Goal: Information Seeking & Learning: Find specific page/section

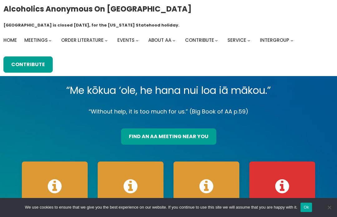
click at [202, 129] on link "find an aa meeting near you" at bounding box center [168, 137] width 95 height 16
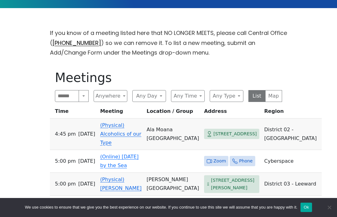
scroll to position [175, 0]
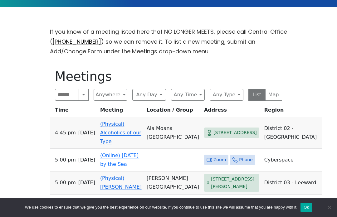
click at [118, 89] on button "Anywhere" at bounding box center [111, 95] width 34 height 12
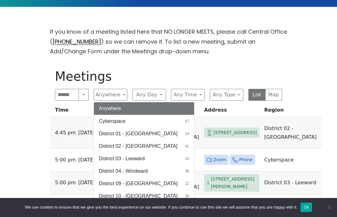
click at [155, 203] on button "District 17 - [GEOGRAPHIC_DATA] 30" at bounding box center [144, 209] width 100 height 12
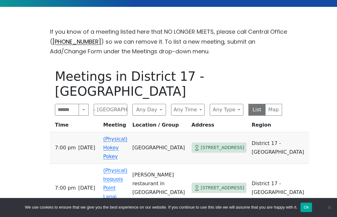
click at [157, 104] on button "Any Day" at bounding box center [149, 110] width 34 height 12
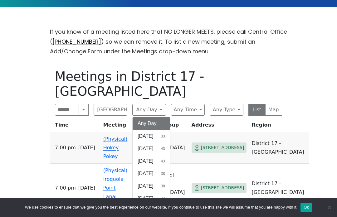
click at [168, 155] on button "[DATE] 43" at bounding box center [151, 161] width 37 height 12
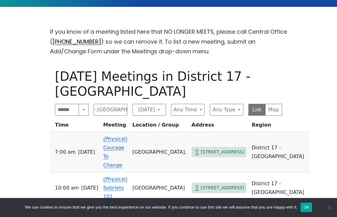
click at [199, 104] on button "Any Time" at bounding box center [188, 110] width 34 height 12
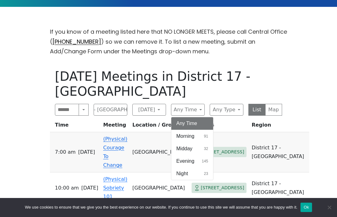
click at [205, 159] on span "145" at bounding box center [205, 162] width 6 height 6
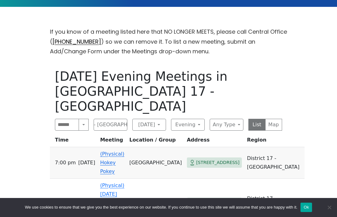
click at [232, 199] on span "[STREET_ADDRESS]" at bounding box center [217, 203] width 43 height 8
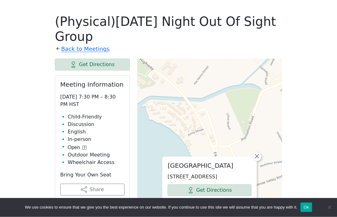
scroll to position [230, 0]
click at [61, 59] on link "Get Directions" at bounding box center [92, 65] width 75 height 12
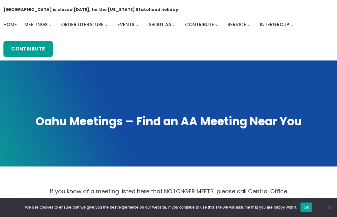
scroll to position [0, 0]
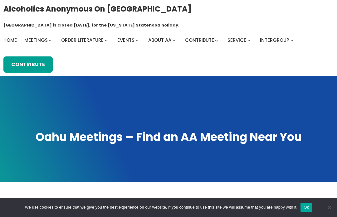
scroll to position [197, 0]
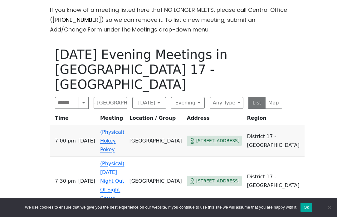
click at [104, 97] on button "District 17 - [GEOGRAPHIC_DATA]" at bounding box center [111, 103] width 34 height 12
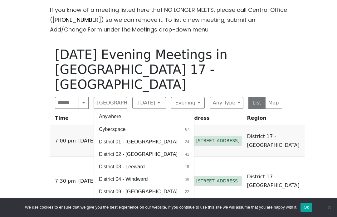
click at [103, 138] on span "District 01 - [GEOGRAPHIC_DATA]" at bounding box center [138, 141] width 79 height 7
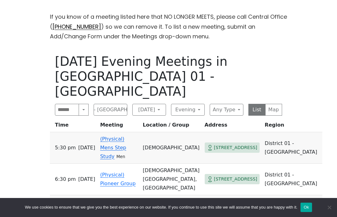
scroll to position [190, 0]
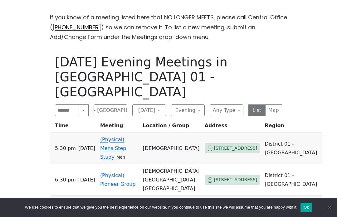
click at [242, 144] on span "[STREET_ADDRESS]" at bounding box center [235, 148] width 43 height 8
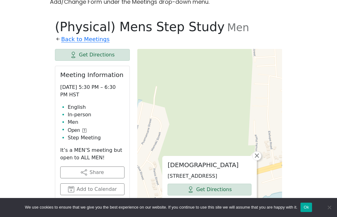
click at [240, 184] on link "Get Directions" at bounding box center [210, 190] width 84 height 12
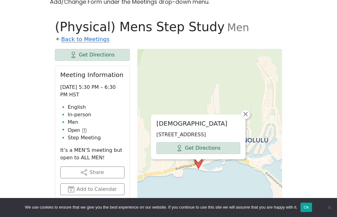
click at [247, 110] on span "×" at bounding box center [245, 113] width 6 height 7
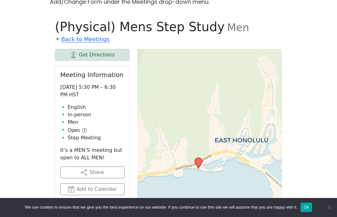
click at [66, 34] on link "Back to Meetings" at bounding box center [85, 39] width 48 height 10
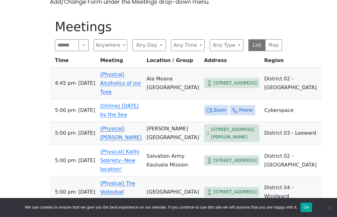
click at [157, 39] on button "Any Day" at bounding box center [149, 45] width 34 height 12
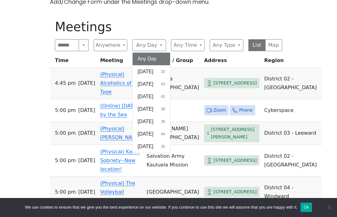
click at [169, 90] on button "[DATE] 43" at bounding box center [151, 96] width 37 height 12
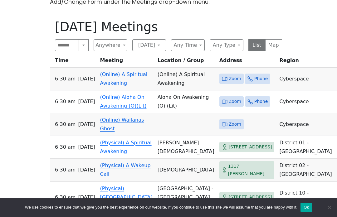
click at [201, 39] on button "Any Time" at bounding box center [188, 45] width 34 height 12
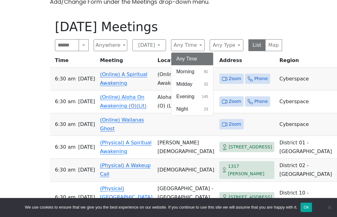
click at [202, 90] on button "Evening 145" at bounding box center [192, 96] width 42 height 12
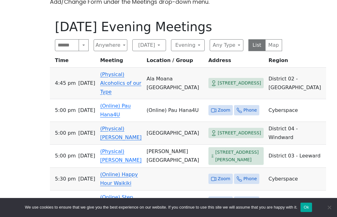
click at [116, 39] on button "Anywhere" at bounding box center [111, 45] width 34 height 12
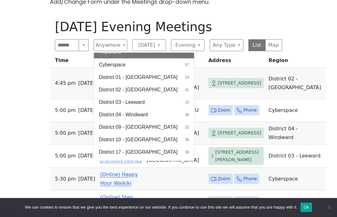
scroll to position [6, 0]
click at [158, 147] on button "District 17 - [GEOGRAPHIC_DATA] 30" at bounding box center [144, 153] width 100 height 12
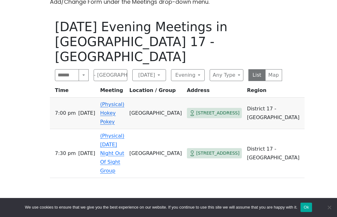
click at [119, 69] on button "District 17 - [GEOGRAPHIC_DATA]" at bounding box center [111, 75] width 34 height 12
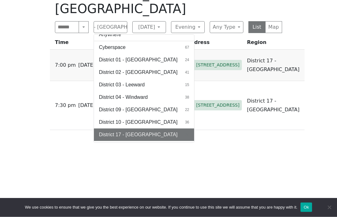
scroll to position [273, 0]
click at [164, 141] on button "[GEOGRAPHIC_DATA] 1" at bounding box center [144, 147] width 100 height 12
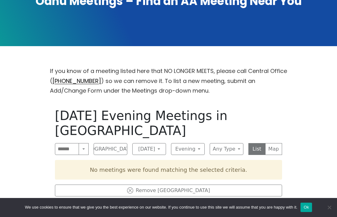
scroll to position [144, 0]
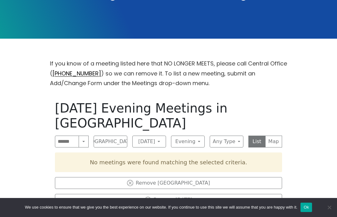
click at [124, 136] on button "[GEOGRAPHIC_DATA]" at bounding box center [111, 142] width 34 height 12
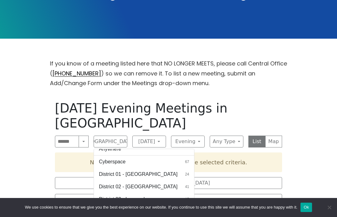
click at [162, 171] on span "District 01 - [GEOGRAPHIC_DATA]" at bounding box center [138, 174] width 79 height 7
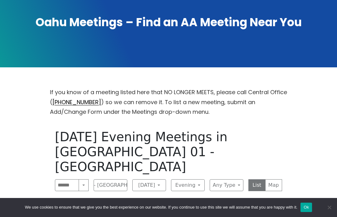
scroll to position [115, 0]
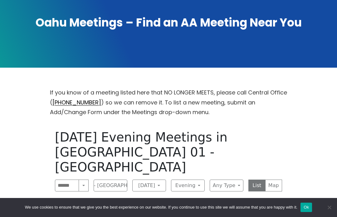
click at [122, 180] on button "District 01 - [GEOGRAPHIC_DATA]" at bounding box center [111, 186] width 34 height 12
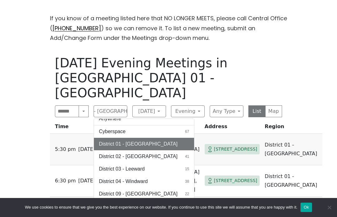
scroll to position [191, 0]
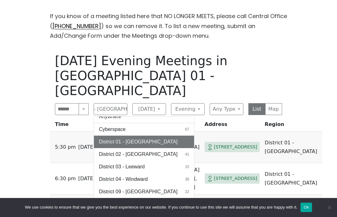
click at [157, 148] on button "District 02 - [GEOGRAPHIC_DATA] 41" at bounding box center [144, 154] width 100 height 12
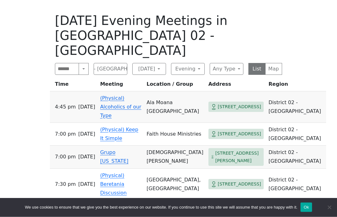
scroll to position [227, 0]
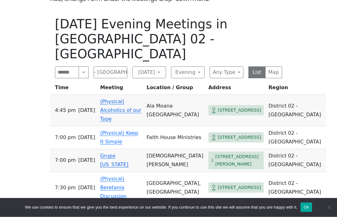
click at [120, 67] on button "District 02 - [GEOGRAPHIC_DATA]" at bounding box center [111, 73] width 34 height 12
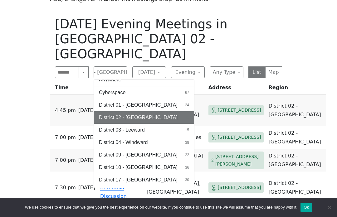
click at [159, 124] on button "District 03 - Leeward 15" at bounding box center [144, 130] width 100 height 12
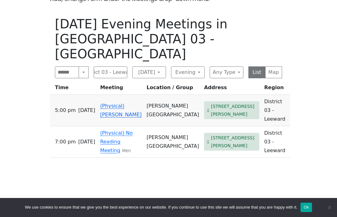
click at [237, 103] on span "[STREET_ADDRESS][PERSON_NAME]" at bounding box center [234, 110] width 46 height 15
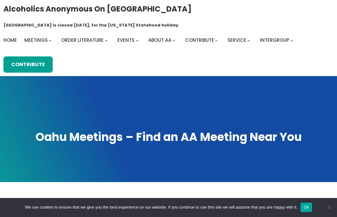
scroll to position [228, 0]
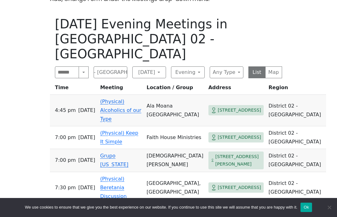
click at [117, 66] on button "District 02 - [GEOGRAPHIC_DATA]" at bounding box center [111, 72] width 34 height 12
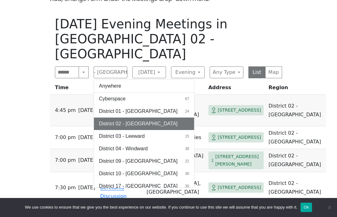
click at [148, 168] on button "District 10 - Waikiki 36" at bounding box center [144, 174] width 100 height 12
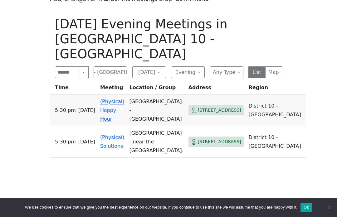
click at [122, 66] on button "District 10 - [GEOGRAPHIC_DATA]" at bounding box center [111, 72] width 34 height 12
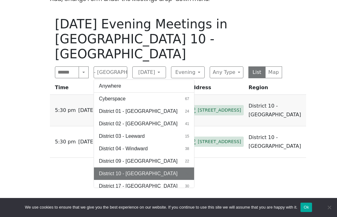
click at [154, 143] on button "District 04 - Windward 38" at bounding box center [144, 149] width 100 height 12
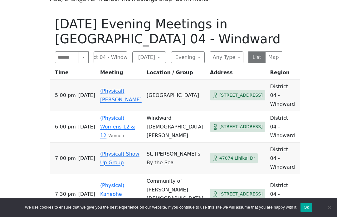
click at [119, 51] on button "District 04 - Windward" at bounding box center [111, 57] width 34 height 12
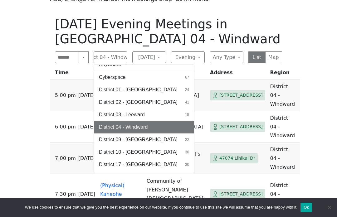
scroll to position [6, 0]
click at [172, 171] on button "[GEOGRAPHIC_DATA] 1" at bounding box center [144, 177] width 100 height 12
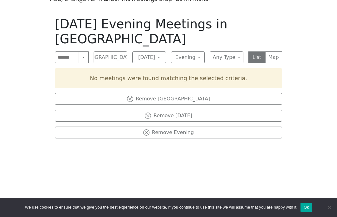
click at [133, 96] on icon at bounding box center [130, 99] width 6 height 6
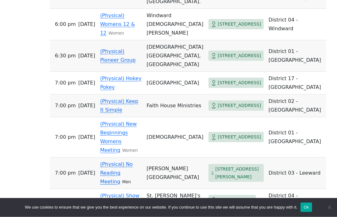
scroll to position [507, 0]
click at [240, 106] on span "[STREET_ADDRESS]" at bounding box center [239, 106] width 43 height 8
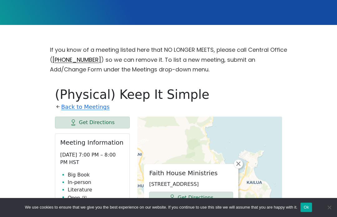
scroll to position [157, 0]
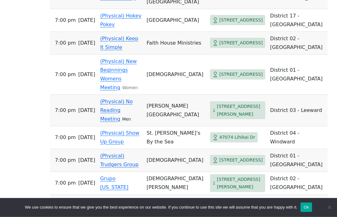
scroll to position [570, 0]
click at [237, 108] on span "[STREET_ADDRESS][PERSON_NAME]" at bounding box center [240, 109] width 46 height 15
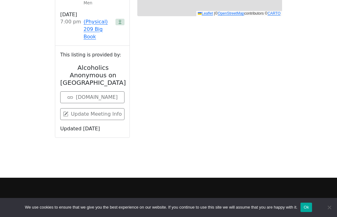
scroll to position [225, 0]
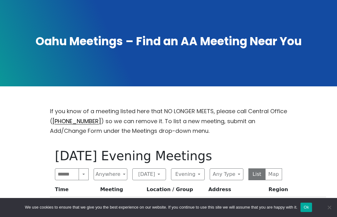
scroll to position [527, 0]
